Goal: Information Seeking & Learning: Learn about a topic

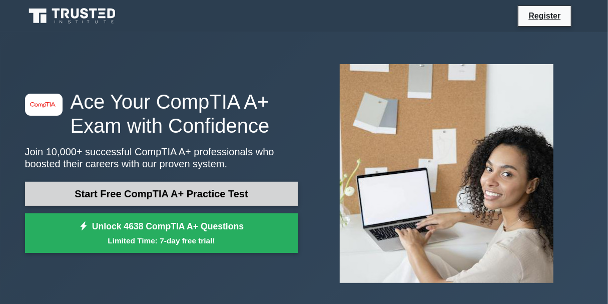
click at [219, 199] on link "Start Free CompTIA A+ Practice Test" at bounding box center [161, 194] width 273 height 24
click at [236, 193] on link "Start Free CompTIA A+ Practice Test" at bounding box center [161, 194] width 273 height 24
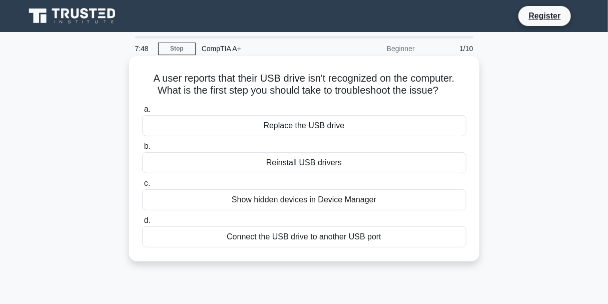
click at [230, 238] on div "Connect the USB drive to another USB port" at bounding box center [304, 236] width 324 height 21
click at [142, 224] on input "d. Connect the USB drive to another USB port" at bounding box center [142, 220] width 0 height 7
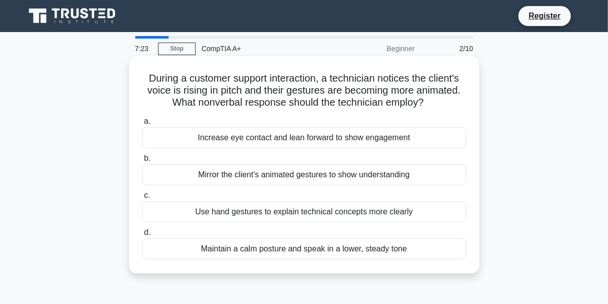
click at [297, 251] on div "Maintain a calm posture and speak in a lower, steady tone" at bounding box center [304, 248] width 324 height 21
click at [142, 236] on input "d. Maintain a calm posture and speak in a lower, steady tone" at bounding box center [142, 232] width 0 height 7
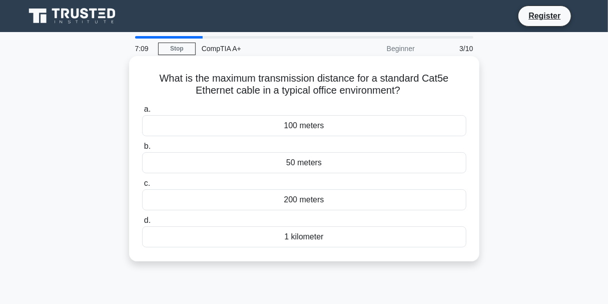
click at [306, 162] on div "50 meters" at bounding box center [304, 162] width 324 height 21
click at [142, 150] on input "b. 50 meters" at bounding box center [142, 146] width 0 height 7
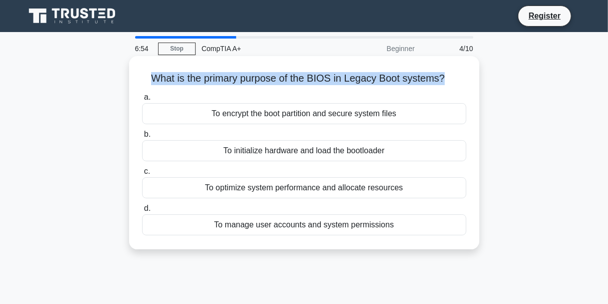
drag, startPoint x: 446, startPoint y: 79, endPoint x: 148, endPoint y: 74, distance: 298.3
click at [148, 74] on h5 "What is the primary purpose of the BIOS in Legacy Boot systems? .spinner_0XTQ{t…" at bounding box center [304, 78] width 326 height 13
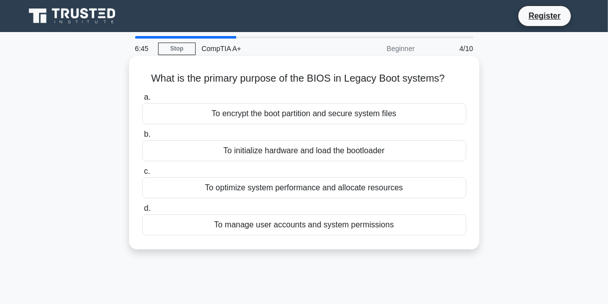
click at [268, 153] on div "To initialize hardware and load the bootloader" at bounding box center [304, 150] width 324 height 21
click at [142, 138] on input "b. To initialize hardware and load the bootloader" at bounding box center [142, 134] width 0 height 7
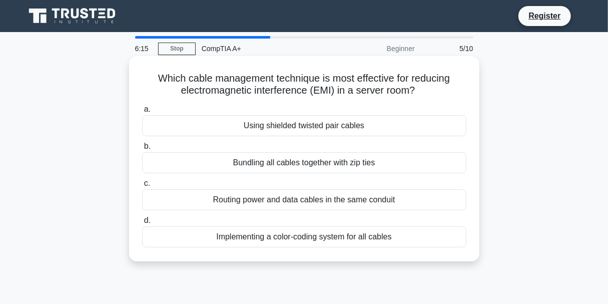
click at [359, 130] on div "Using shielded twisted pair cables" at bounding box center [304, 125] width 324 height 21
click at [142, 113] on input "a. Using shielded twisted pair cables" at bounding box center [142, 109] width 0 height 7
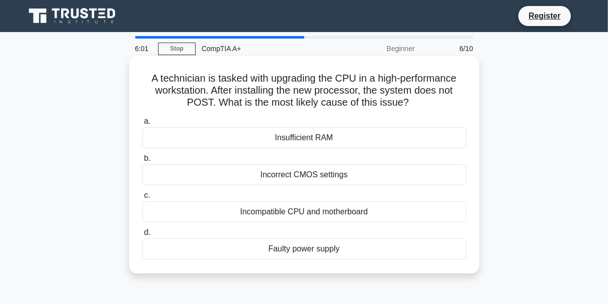
drag, startPoint x: 409, startPoint y: 106, endPoint x: 147, endPoint y: 76, distance: 264.0
click at [147, 76] on h5 "A technician is tasked with upgrading the CPU in a high-performance workstation…" at bounding box center [304, 90] width 326 height 37
click at [267, 84] on h5 "A technician is tasked with upgrading the CPU in a high-performance workstation…" at bounding box center [304, 90] width 326 height 37
drag, startPoint x: 365, startPoint y: 90, endPoint x: 211, endPoint y: 103, distance: 155.2
click at [211, 103] on h5 "A technician is tasked with upgrading the CPU in a high-performance workstation…" at bounding box center [304, 90] width 326 height 37
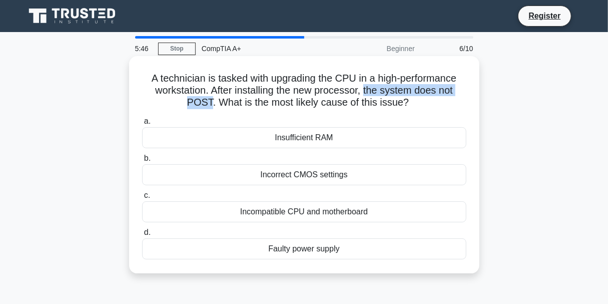
copy h5 "the system does not POST"
click at [335, 215] on div "Incompatible CPU and motherboard" at bounding box center [304, 211] width 324 height 21
click at [142, 199] on input "c. Incompatible CPU and motherboard" at bounding box center [142, 195] width 0 height 7
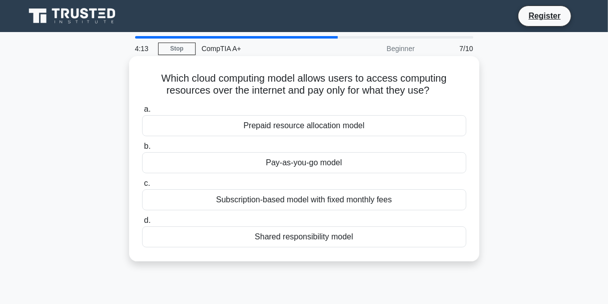
click at [314, 163] on div "Pay-as-you-go model" at bounding box center [304, 162] width 324 height 21
click at [142, 150] on input "b. Pay-as-you-go model" at bounding box center [142, 146] width 0 height 7
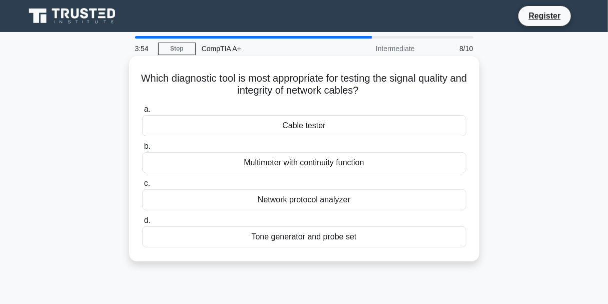
click at [311, 124] on div "Cable tester" at bounding box center [304, 125] width 324 height 21
click at [142, 113] on input "a. Cable tester" at bounding box center [142, 109] width 0 height 7
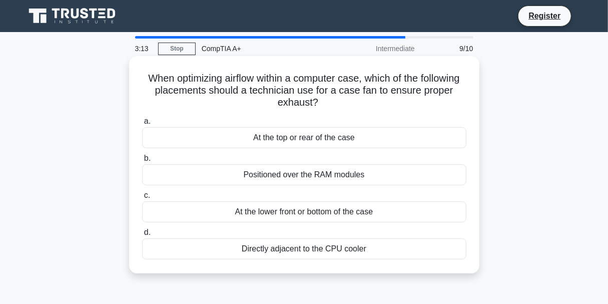
click at [329, 135] on div "At the top or rear of the case" at bounding box center [304, 137] width 324 height 21
click at [142, 125] on input "a. At the top or rear of the case" at bounding box center [142, 121] width 0 height 7
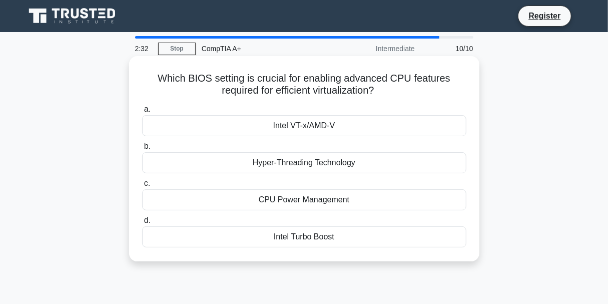
click at [310, 126] on div "Intel VT-x/AMD-V" at bounding box center [304, 125] width 324 height 21
click at [142, 113] on input "a. Intel VT-x/AMD-V" at bounding box center [142, 109] width 0 height 7
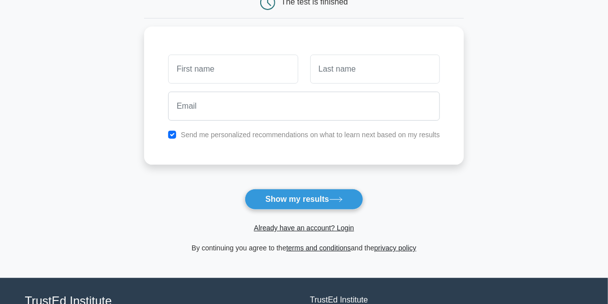
scroll to position [167, 0]
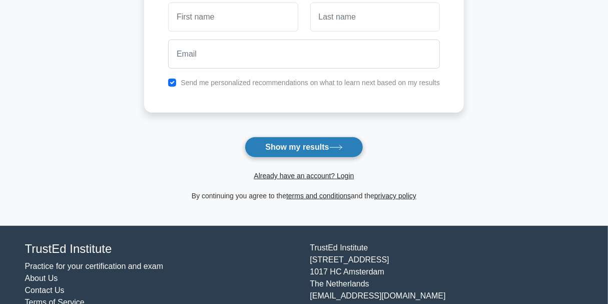
click at [305, 145] on button "Show my results" at bounding box center [304, 147] width 118 height 21
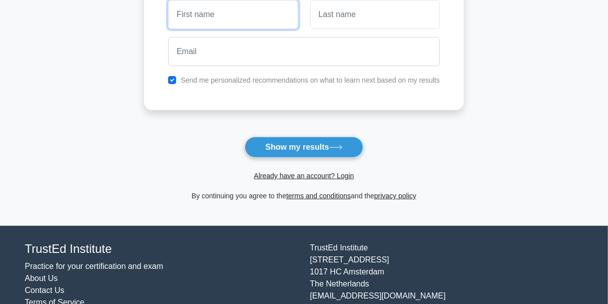
click at [193, 19] on input "text" at bounding box center [233, 14] width 130 height 29
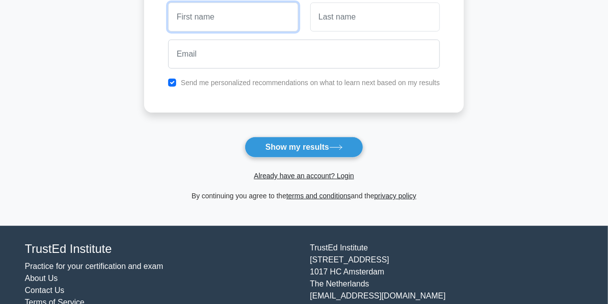
type input "[PERSON_NAME]"
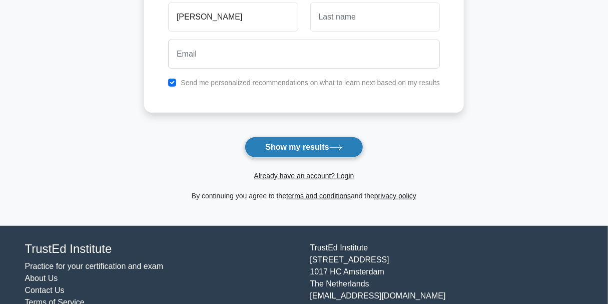
click at [296, 147] on button "Show my results" at bounding box center [304, 147] width 118 height 21
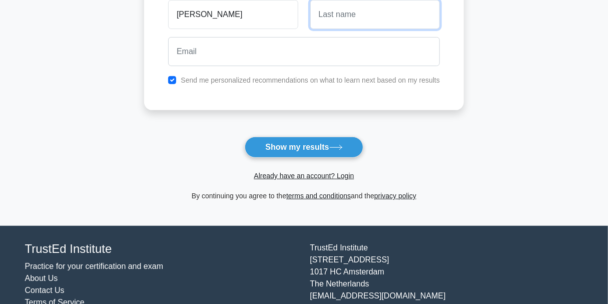
click at [355, 18] on input "text" at bounding box center [375, 14] width 130 height 29
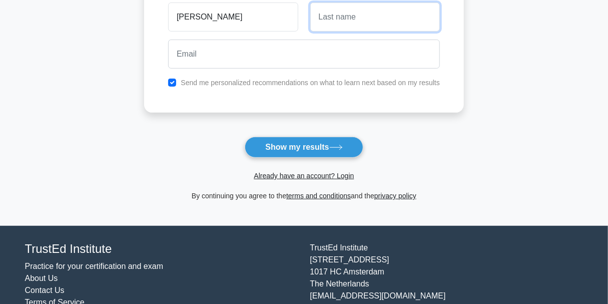
type input "Shapter"
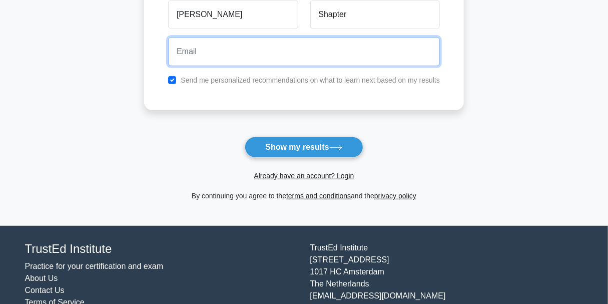
click at [245, 53] on input "email" at bounding box center [304, 51] width 272 height 29
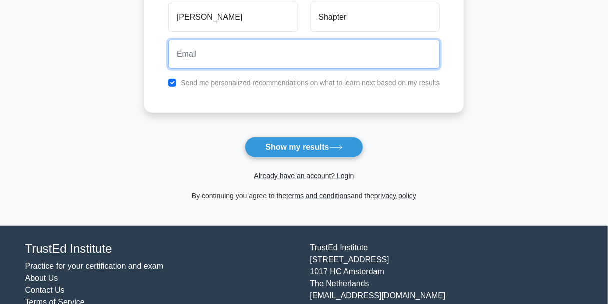
type input "eshapter@gmail.com"
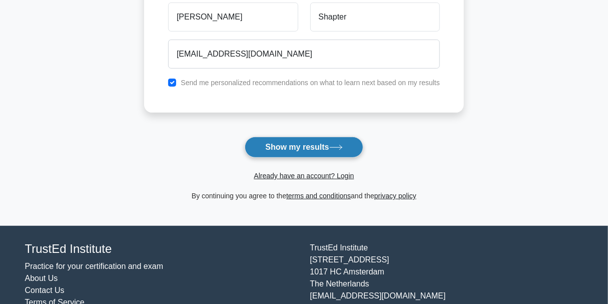
click at [321, 149] on button "Show my results" at bounding box center [304, 147] width 118 height 21
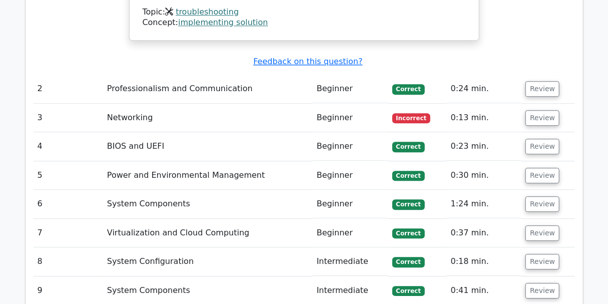
scroll to position [1168, 0]
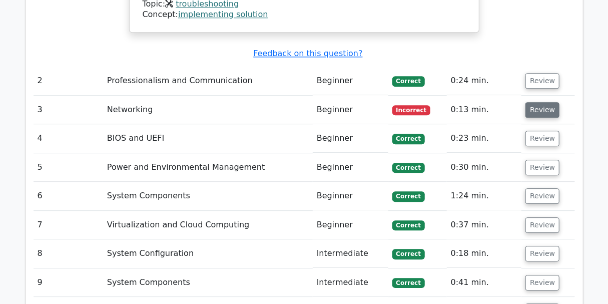
click at [543, 102] on button "Review" at bounding box center [543, 110] width 34 height 16
